Goal: Task Accomplishment & Management: Complete application form

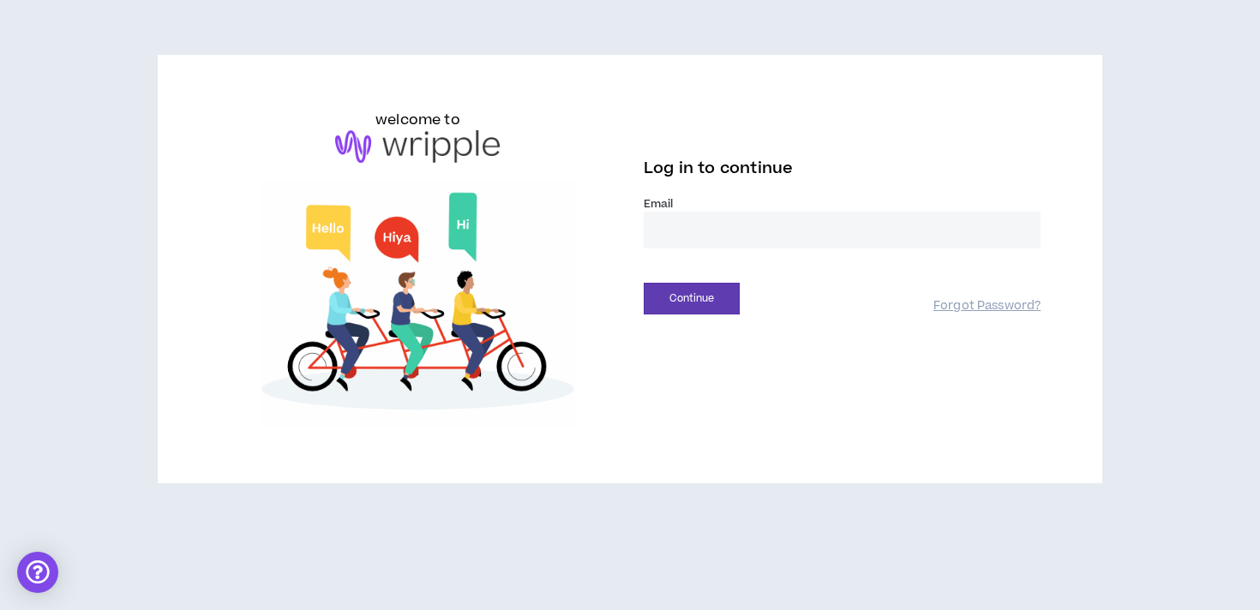
click at [702, 243] on input "email" at bounding box center [842, 230] width 397 height 37
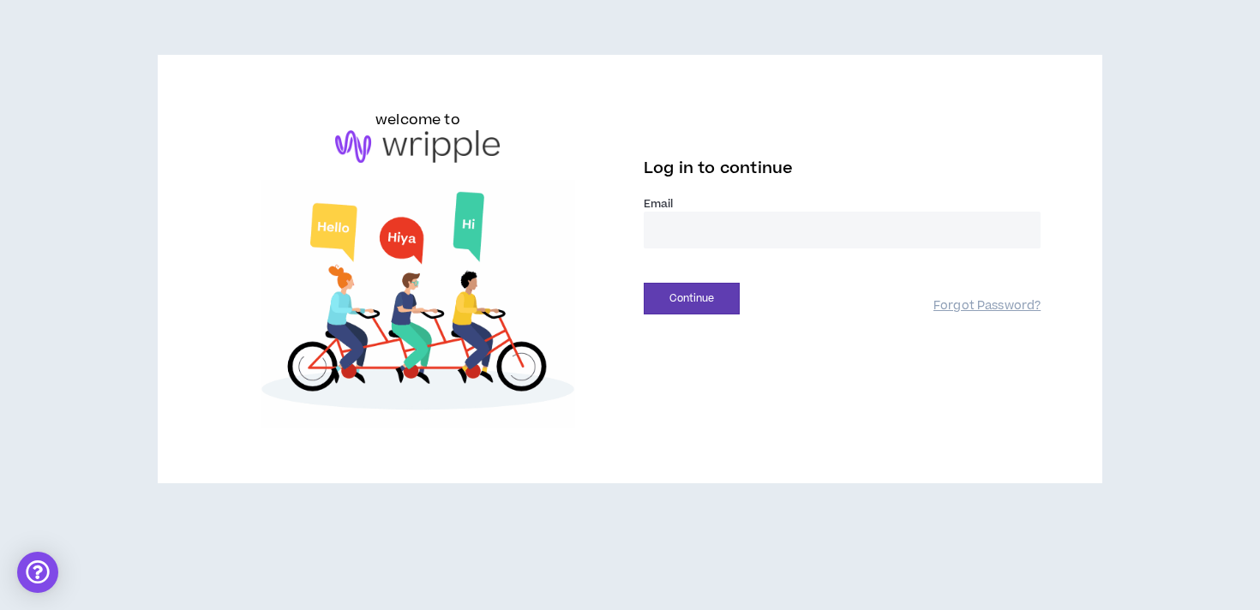
type input "**********"
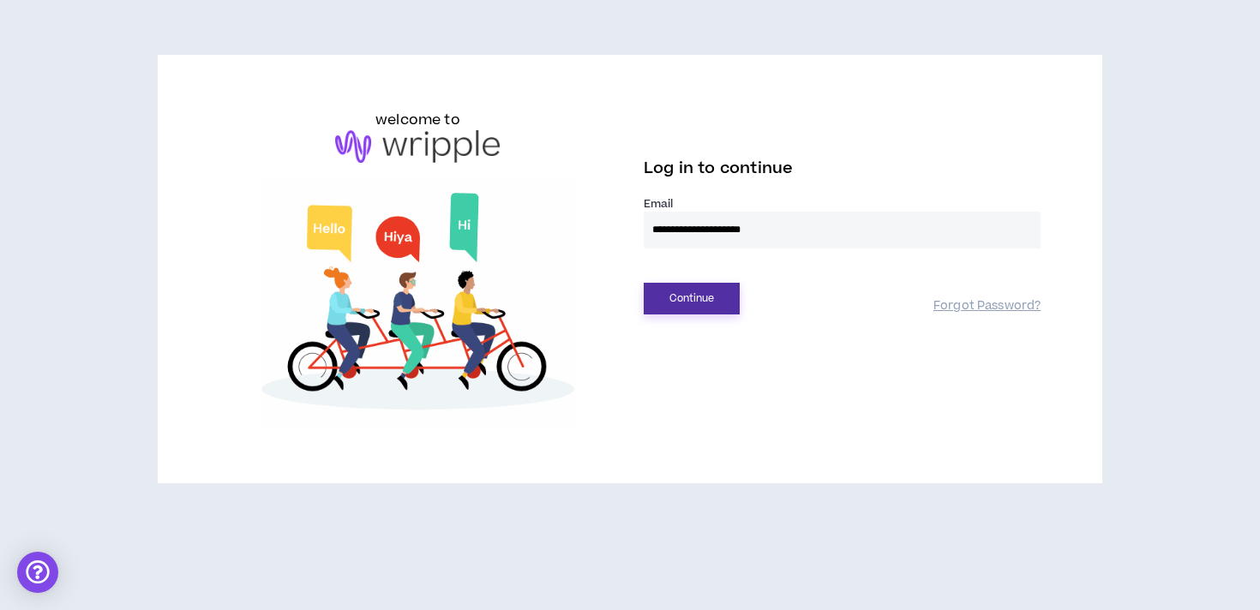
click at [696, 297] on button "Continue" at bounding box center [692, 299] width 96 height 32
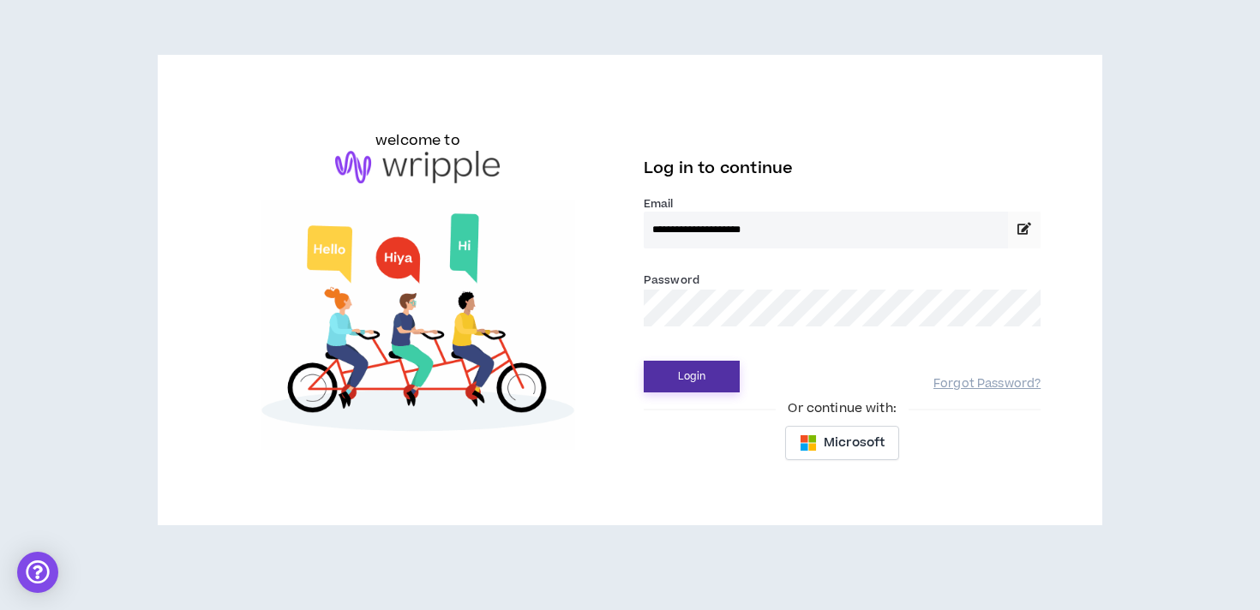
click at [644, 361] on button "Login" at bounding box center [692, 377] width 96 height 32
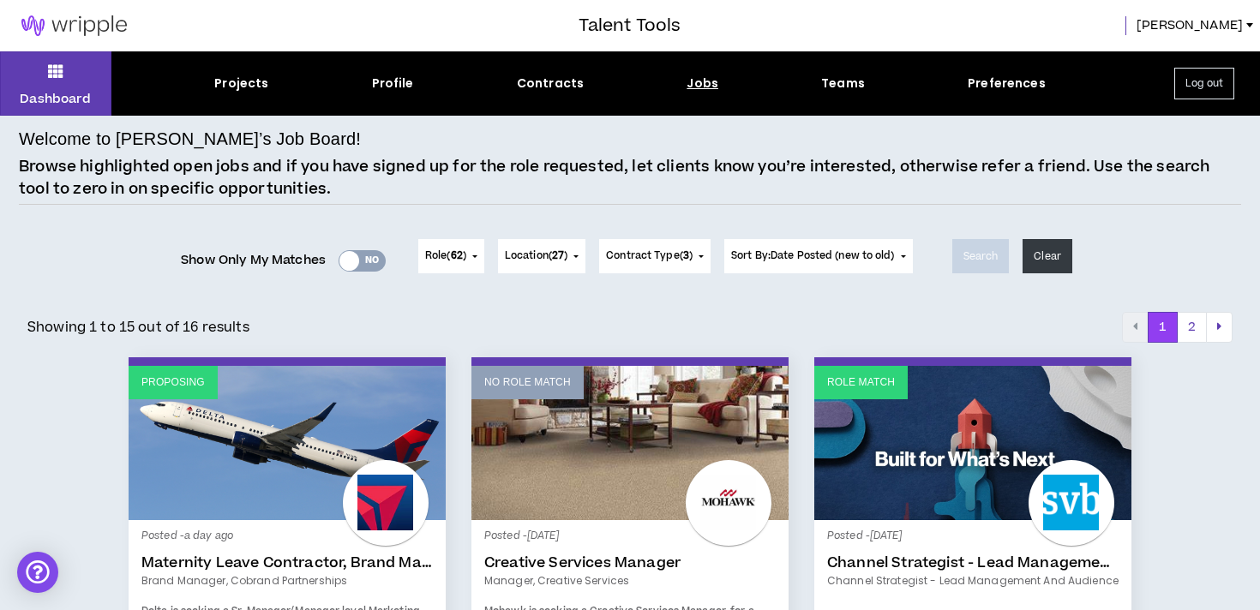
click at [230, 398] on link "Proposing" at bounding box center [287, 443] width 317 height 154
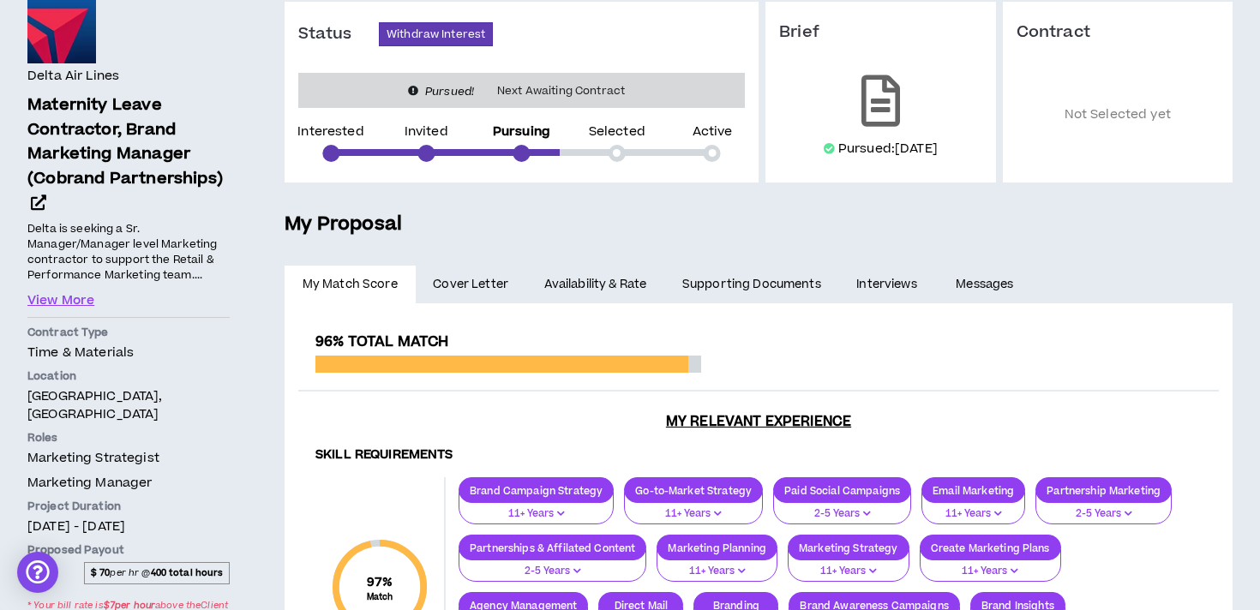
scroll to position [202, 0]
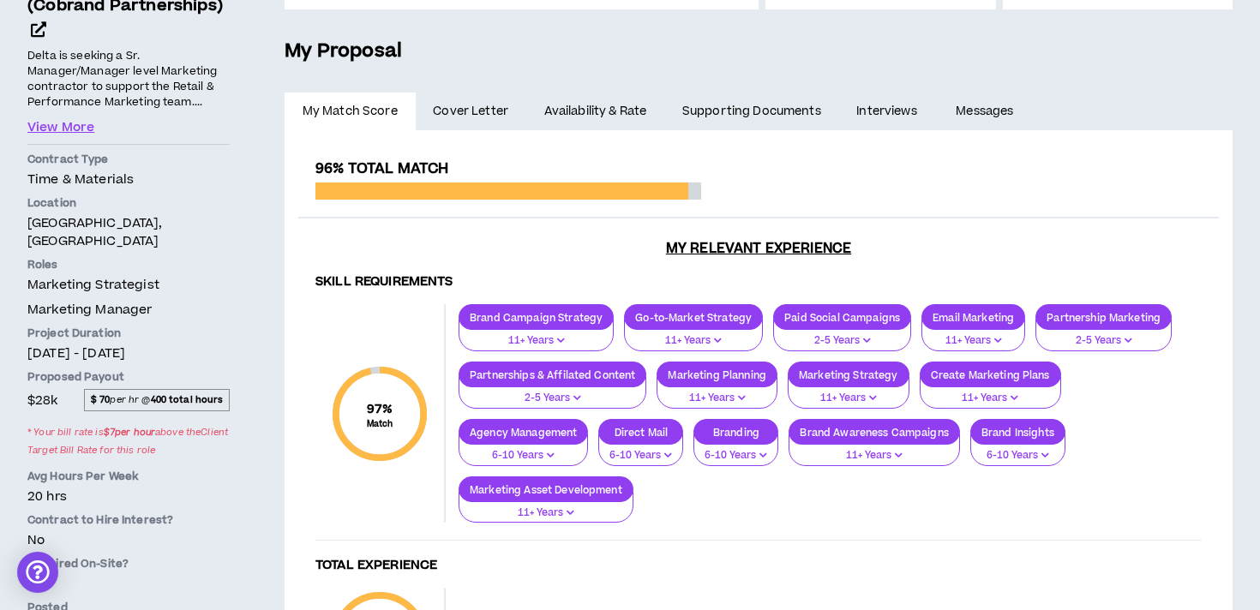
click at [496, 120] on span "Cover Letter" at bounding box center [470, 111] width 75 height 19
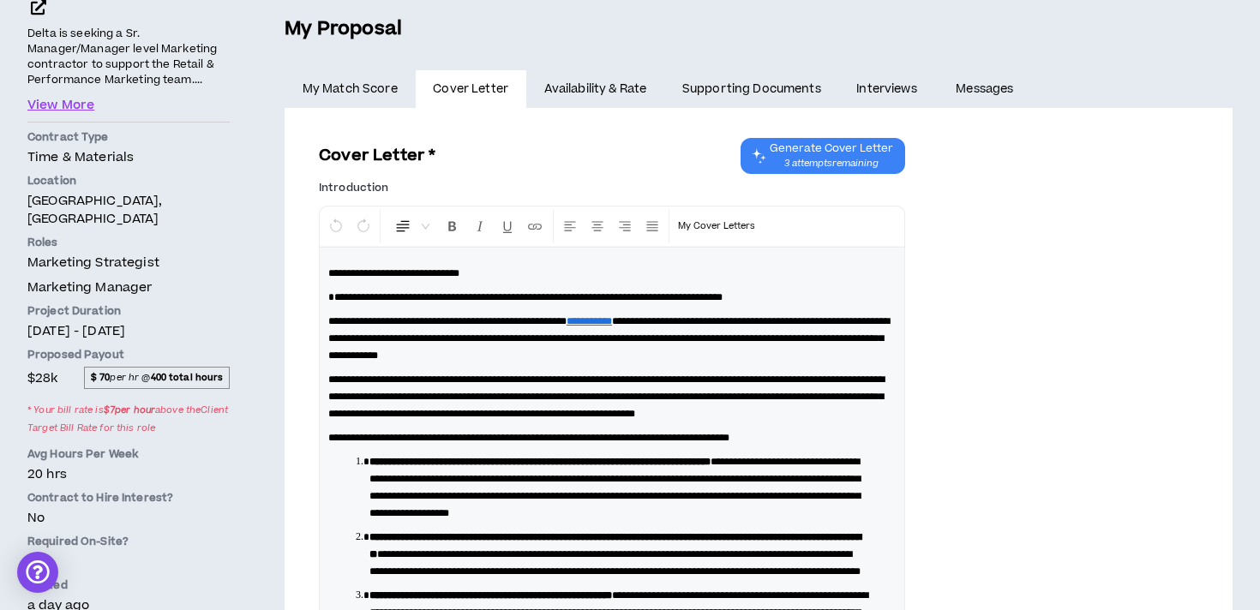
click at [547, 78] on link "Availability & Rate" at bounding box center [595, 89] width 138 height 38
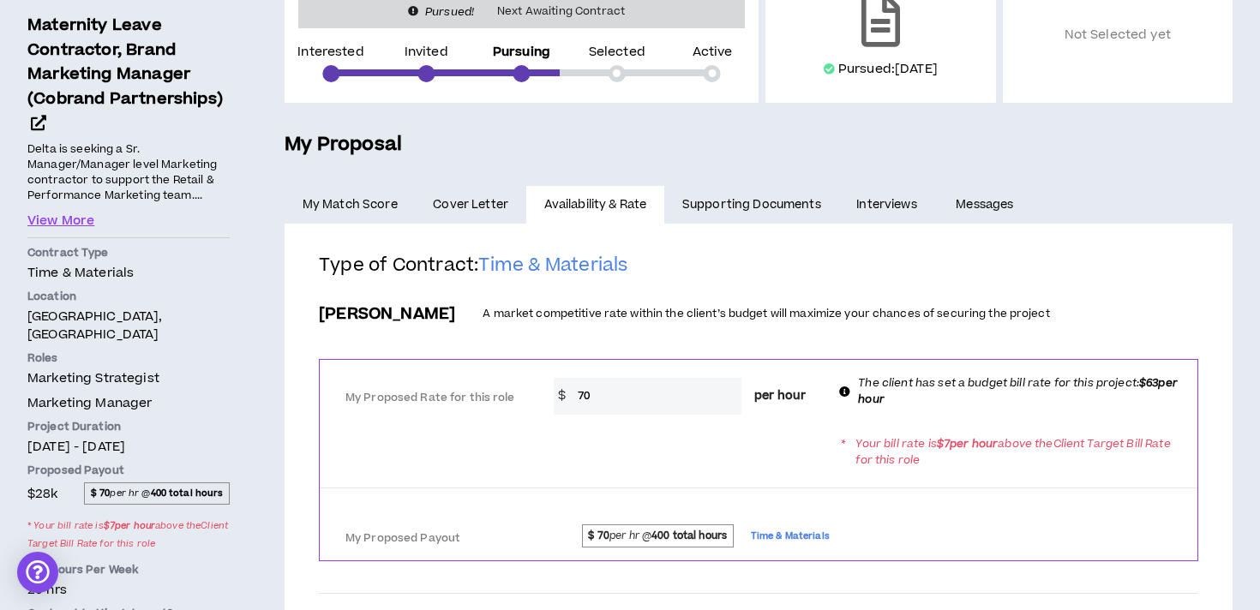
scroll to position [249, 0]
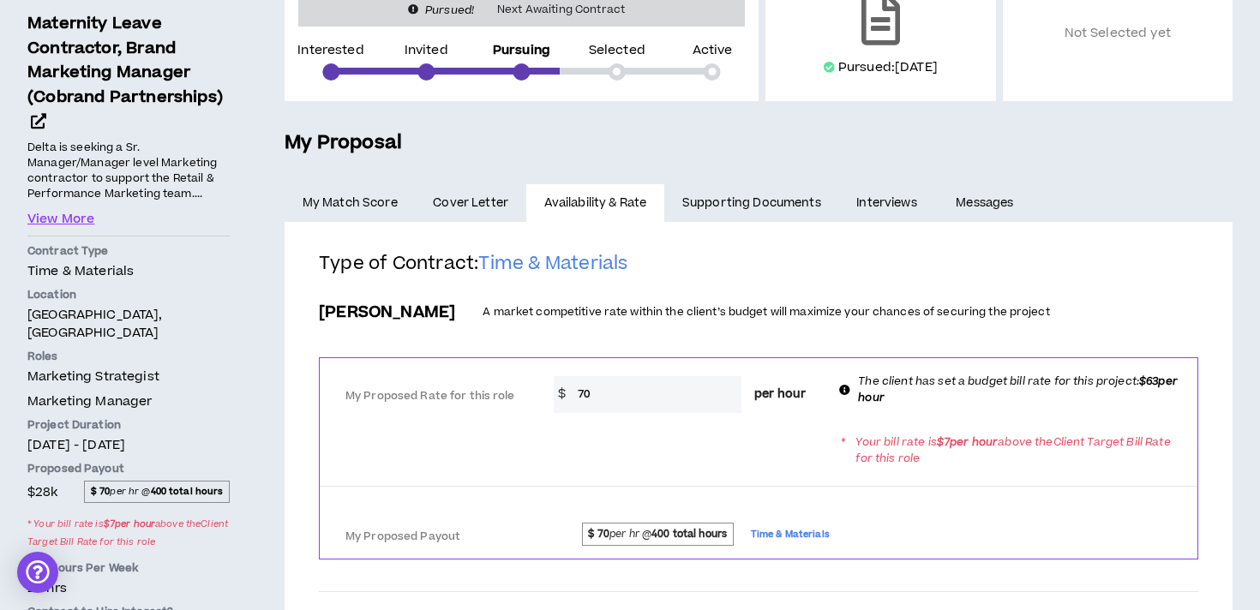
click at [709, 199] on link "Supporting Documents" at bounding box center [751, 203] width 174 height 38
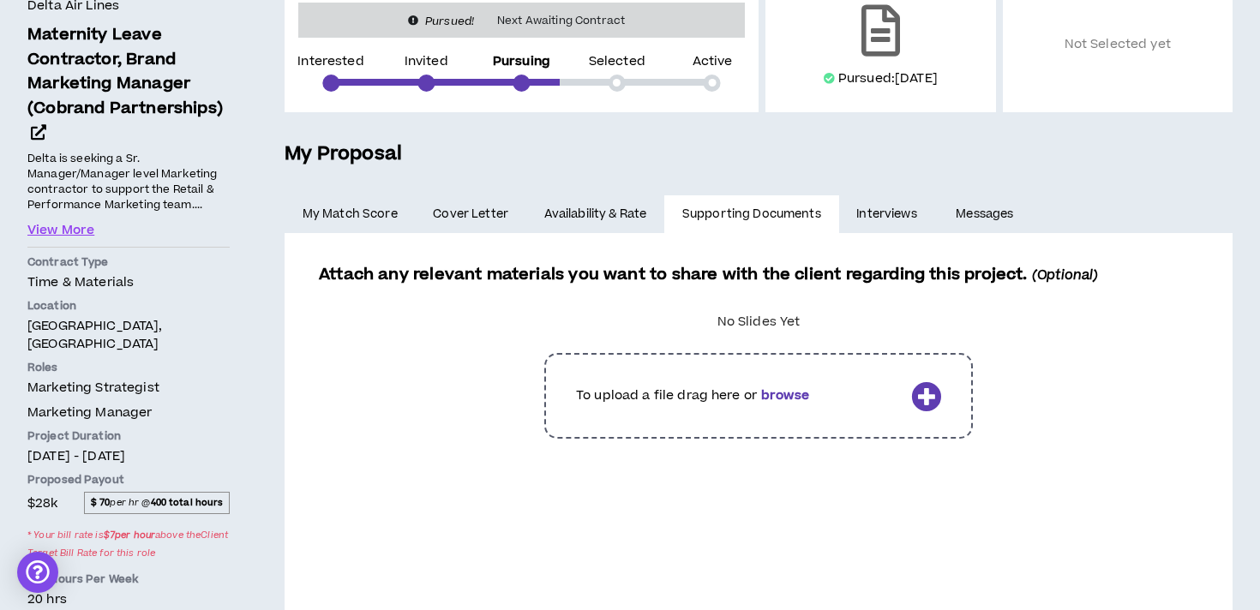
scroll to position [245, 0]
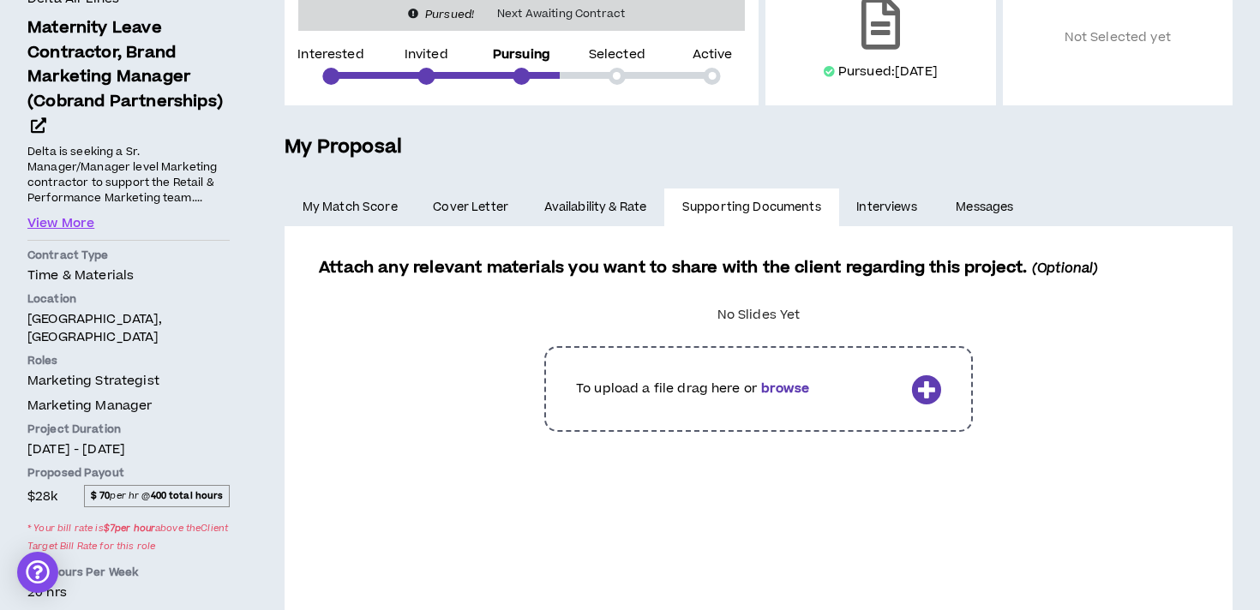
click at [889, 213] on link "Interviews" at bounding box center [888, 208] width 99 height 38
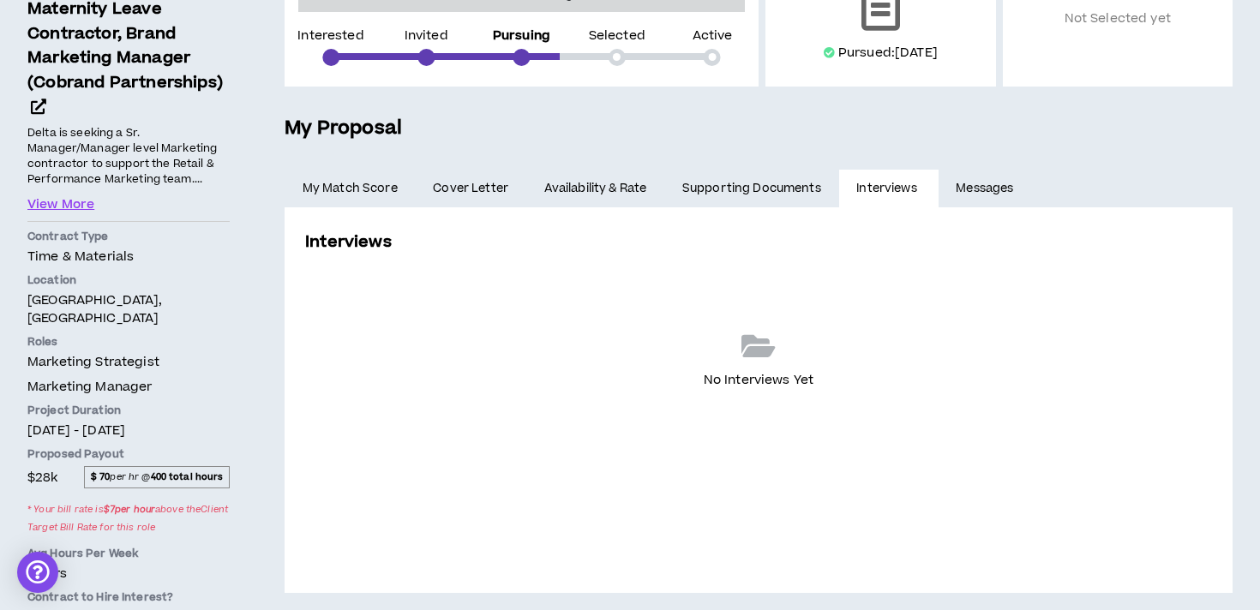
click at [970, 189] on link "Messages" at bounding box center [987, 189] width 97 height 38
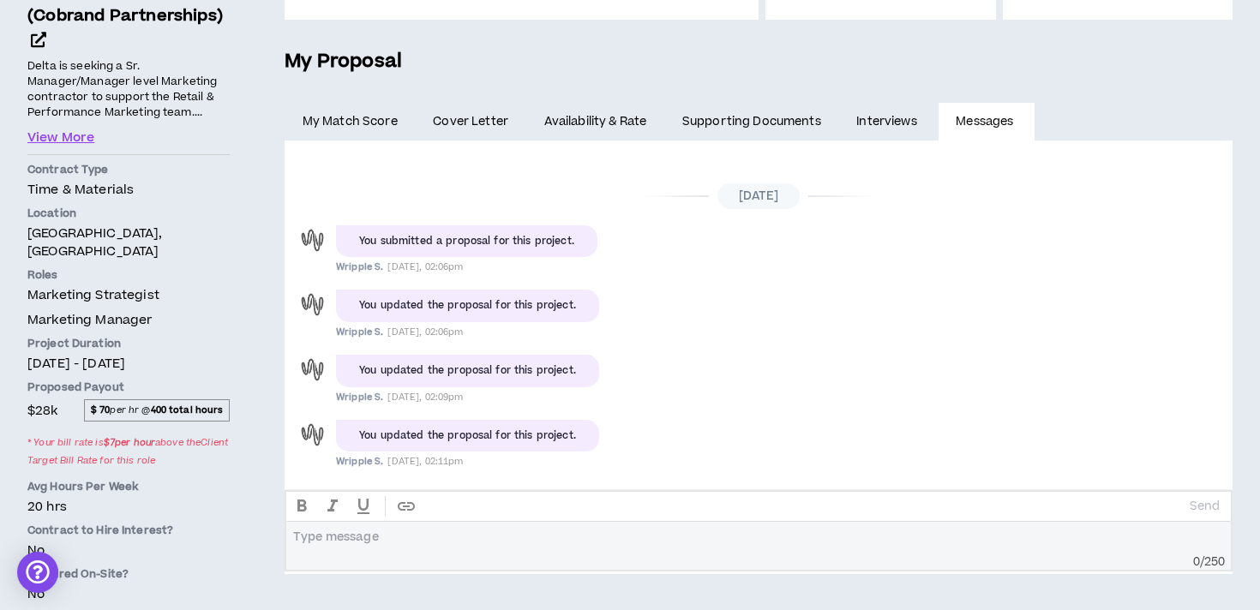
scroll to position [8, 0]
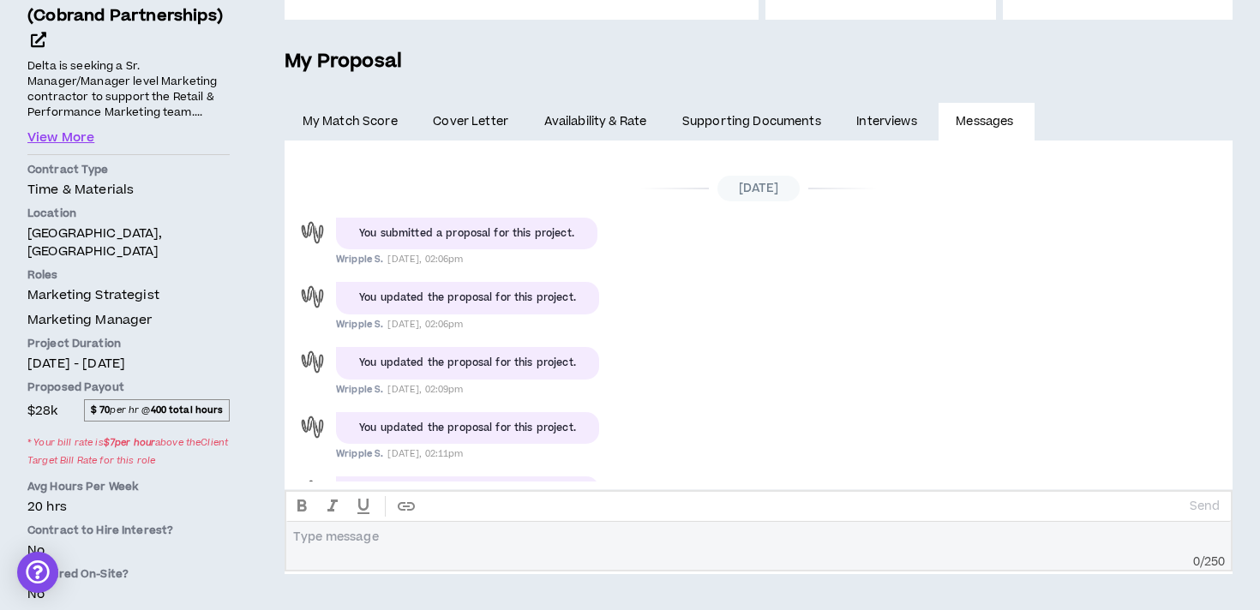
click at [784, 449] on div "[DATE] You submitted a proposal for this project. Wripple S. [DATE], 02:06pm Yo…" at bounding box center [759, 312] width 948 height 339
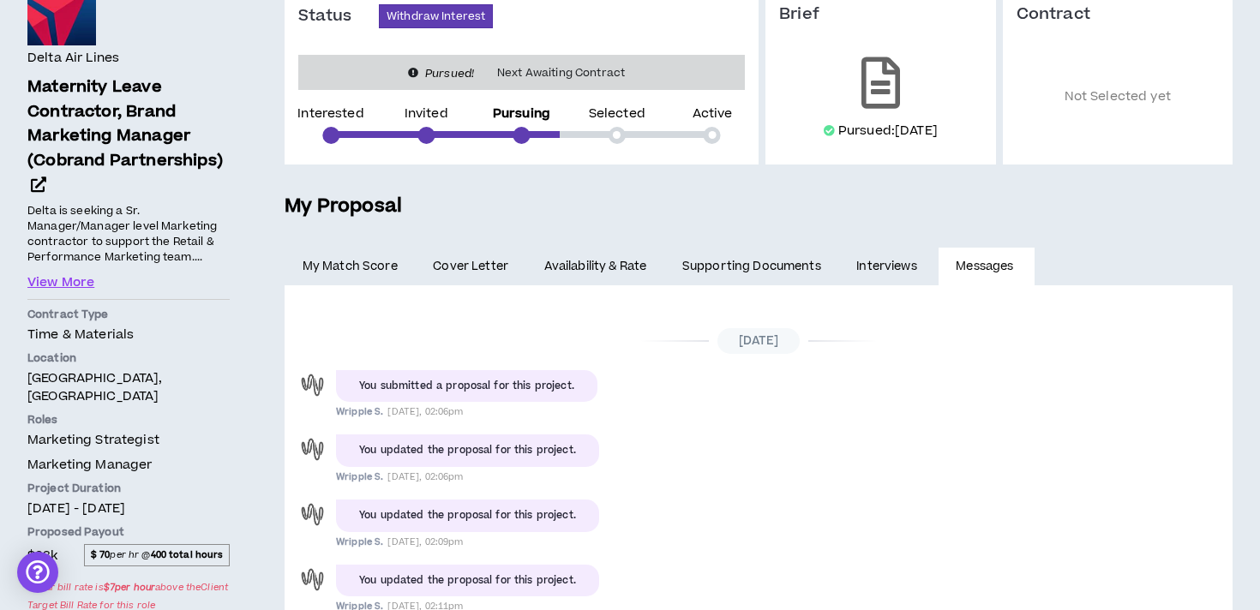
scroll to position [0, 0]
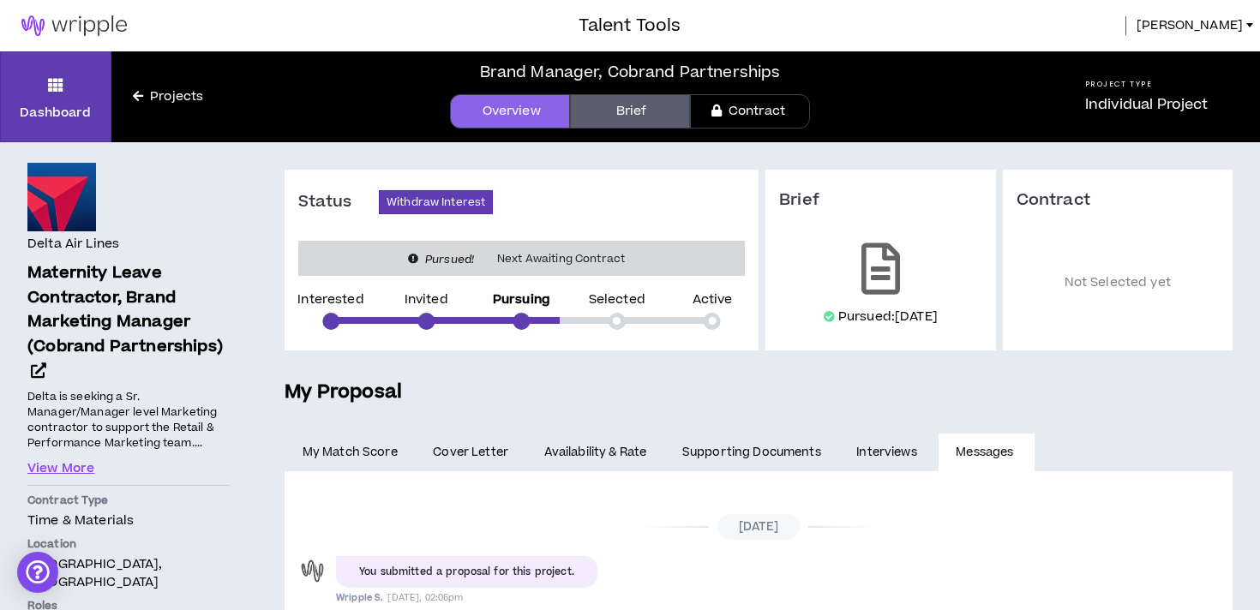
click at [640, 117] on link "Brief" at bounding box center [630, 111] width 120 height 34
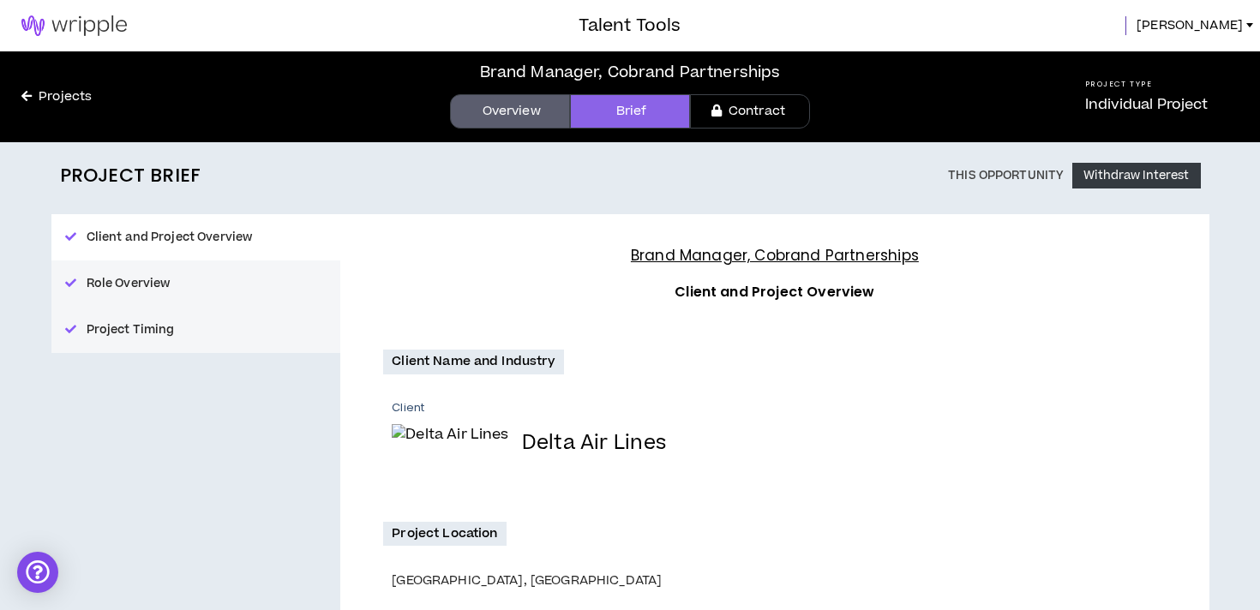
click at [99, 21] on img at bounding box center [74, 25] width 148 height 21
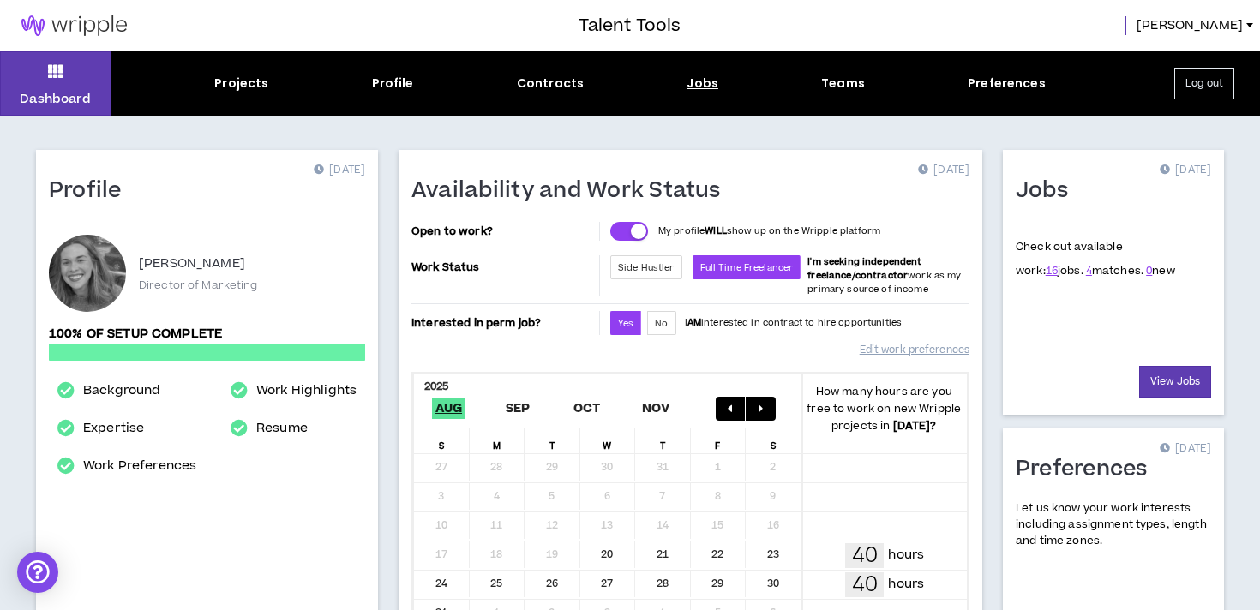
click at [687, 90] on div "Jobs" at bounding box center [703, 84] width 32 height 18
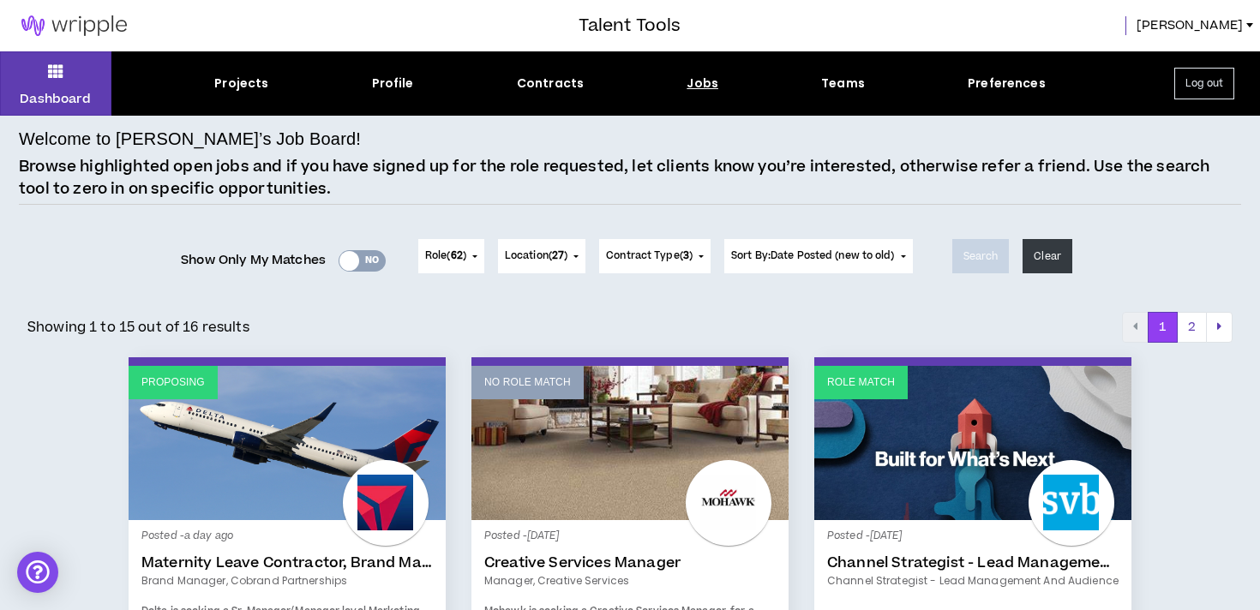
click at [318, 400] on link "Proposing" at bounding box center [287, 443] width 317 height 154
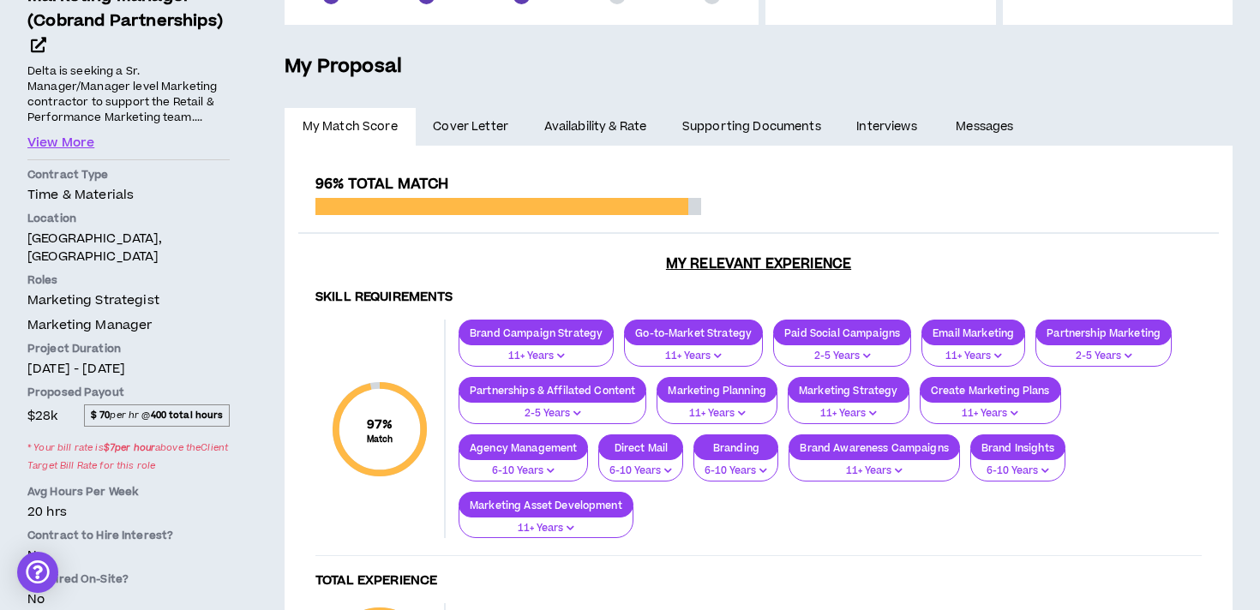
click at [479, 132] on span "Cover Letter" at bounding box center [470, 126] width 75 height 19
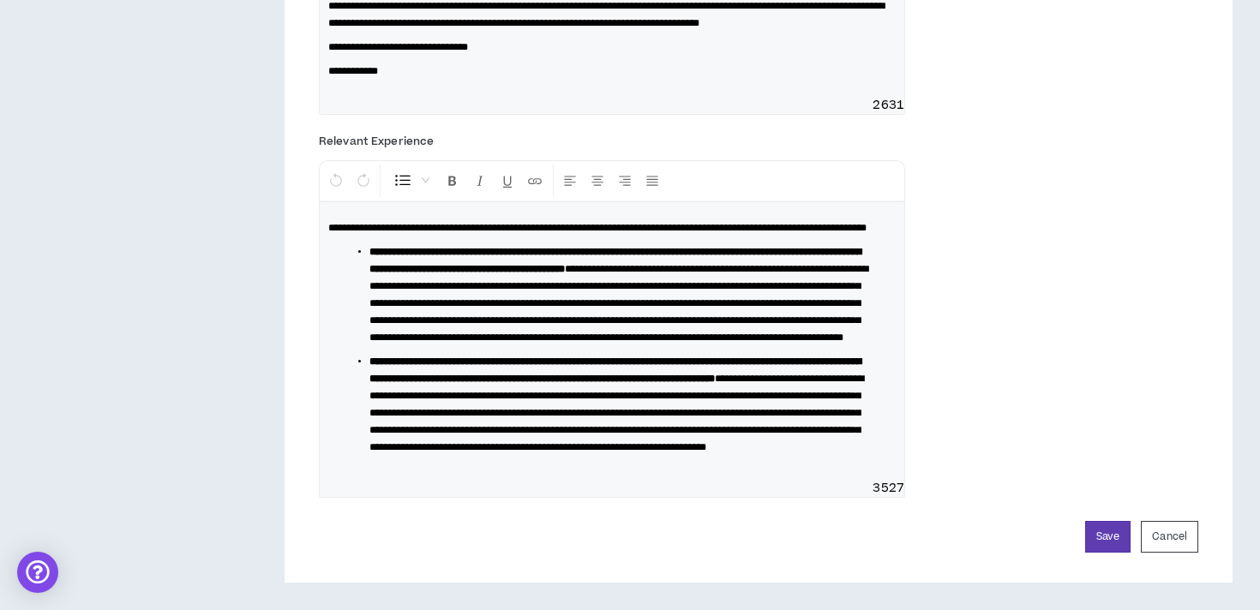
scroll to position [1252, 0]
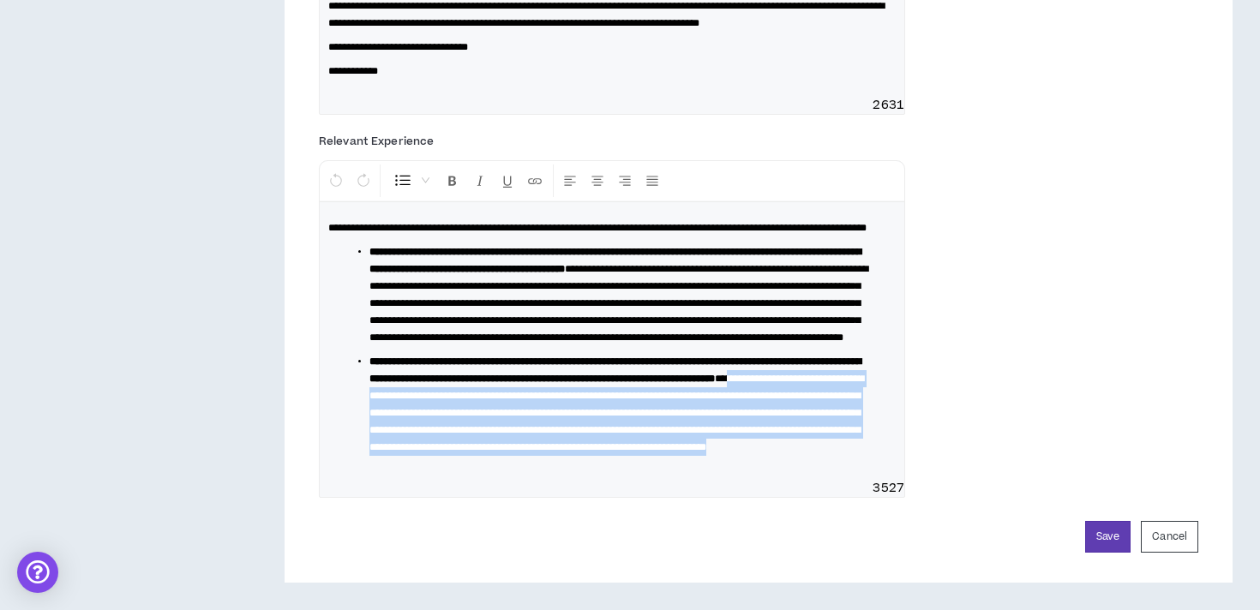
drag, startPoint x: 557, startPoint y: 445, endPoint x: 456, endPoint y: 368, distance: 127.2
click at [456, 368] on li "**********" at bounding box center [619, 404] width 499 height 103
copy span "**********"
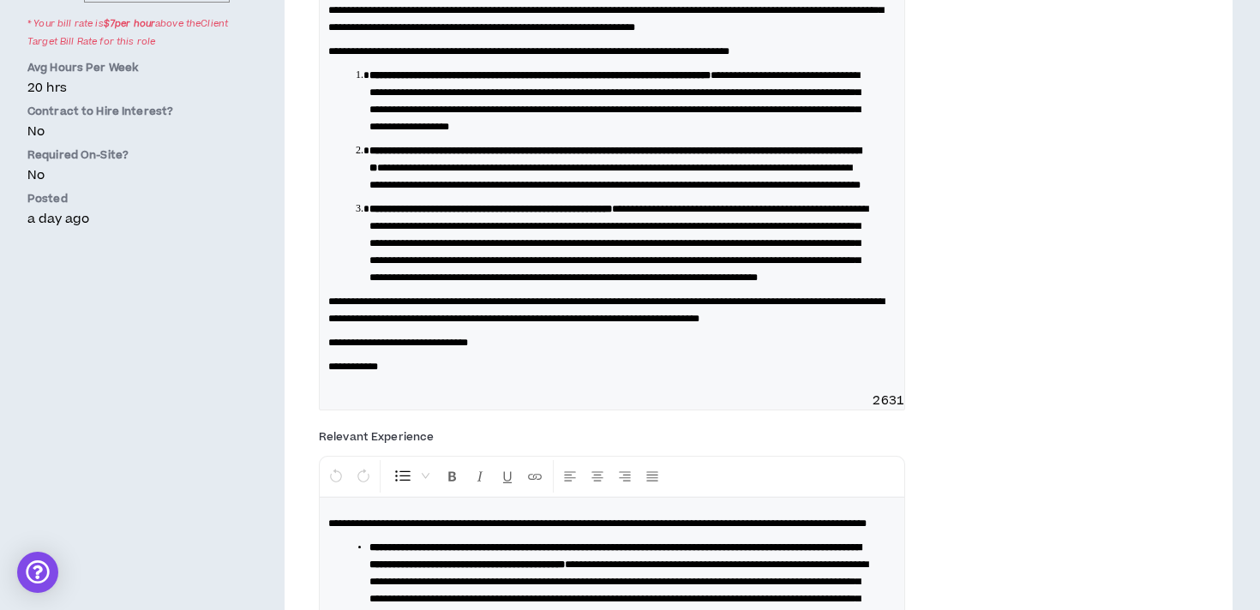
scroll to position [741, 0]
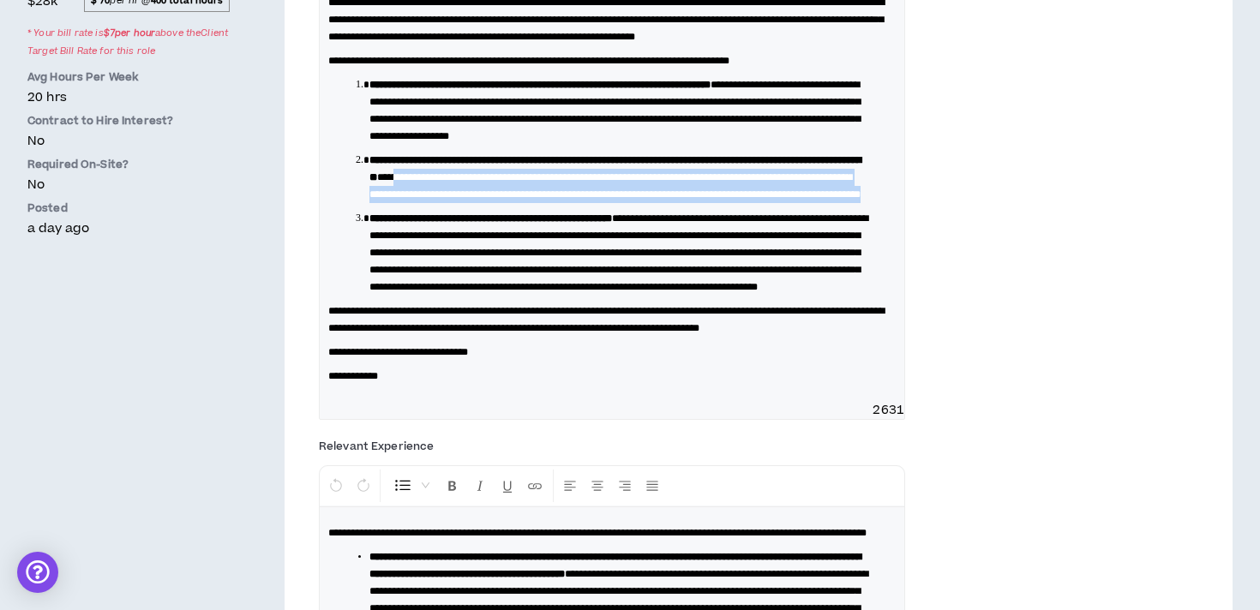
drag, startPoint x: 850, startPoint y: 247, endPoint x: 553, endPoint y: 216, distance: 299.1
click at [553, 203] on li "**********" at bounding box center [619, 177] width 499 height 51
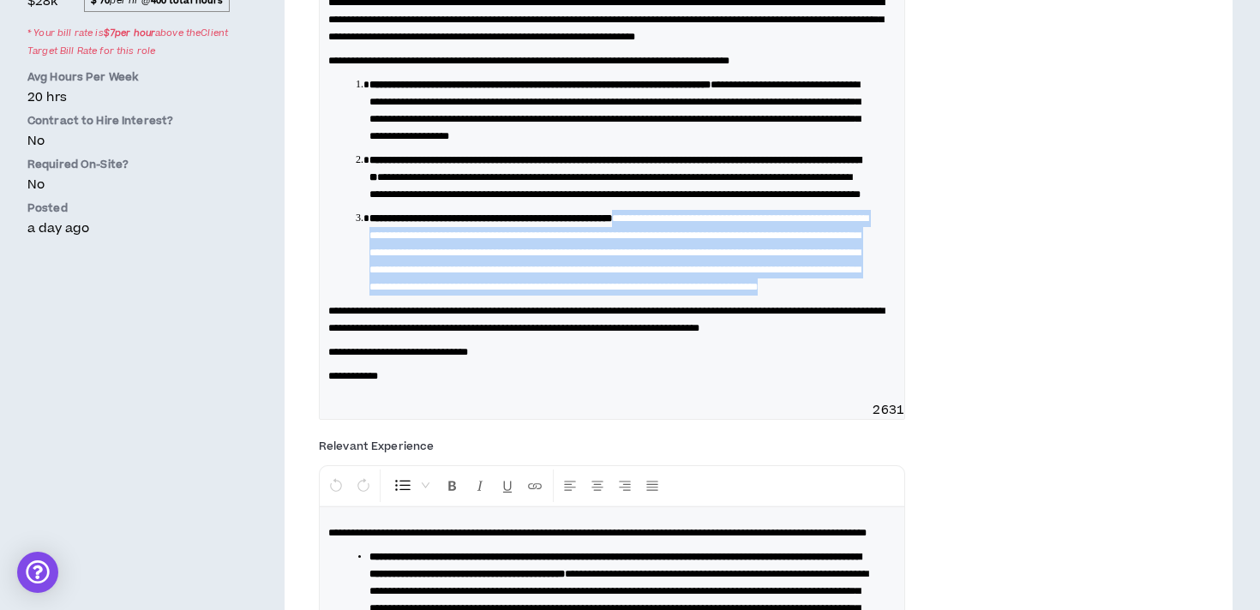
drag, startPoint x: 662, startPoint y: 272, endPoint x: 700, endPoint y: 370, distance: 105.6
click at [700, 296] on li "**********" at bounding box center [619, 253] width 499 height 86
copy span "**********"
